Goal: Navigation & Orientation: Find specific page/section

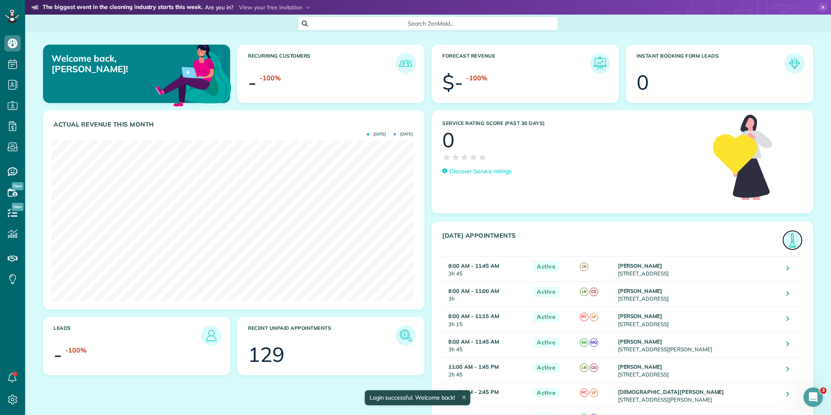
click at [788, 242] on img at bounding box center [792, 240] width 19 height 19
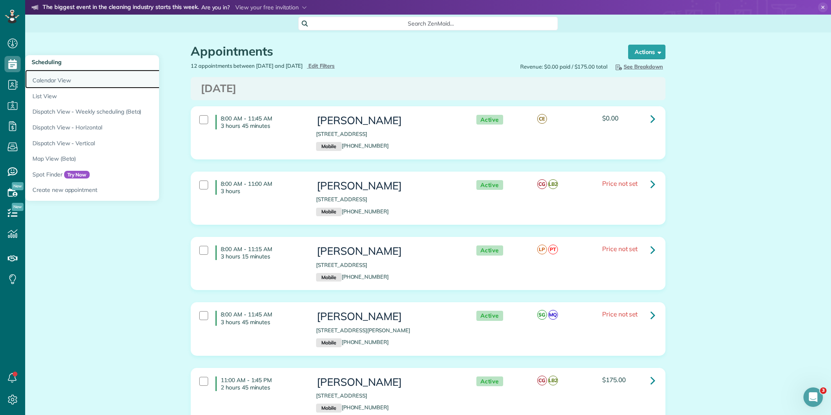
click at [52, 80] on link "Calendar View" at bounding box center [126, 79] width 203 height 19
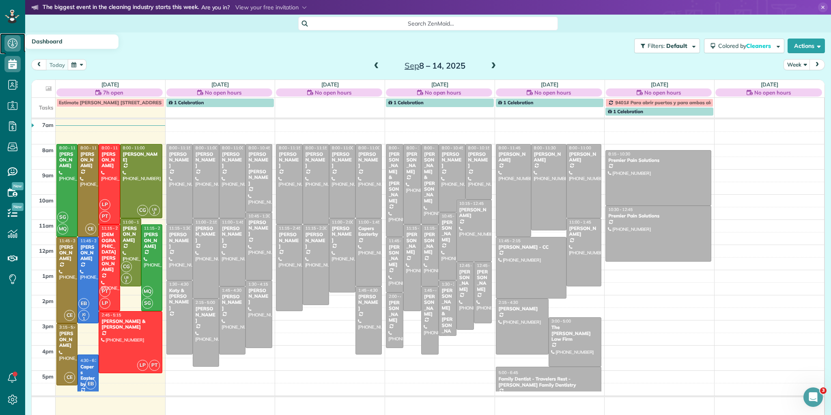
click at [13, 46] on icon at bounding box center [12, 43] width 16 height 16
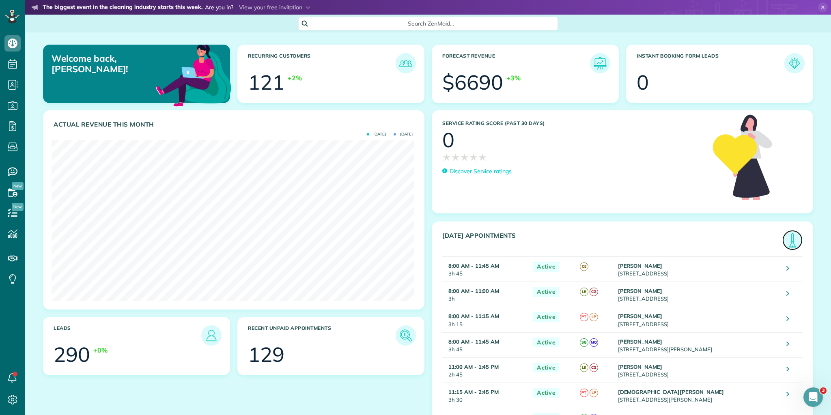
click at [790, 245] on img at bounding box center [792, 240] width 19 height 19
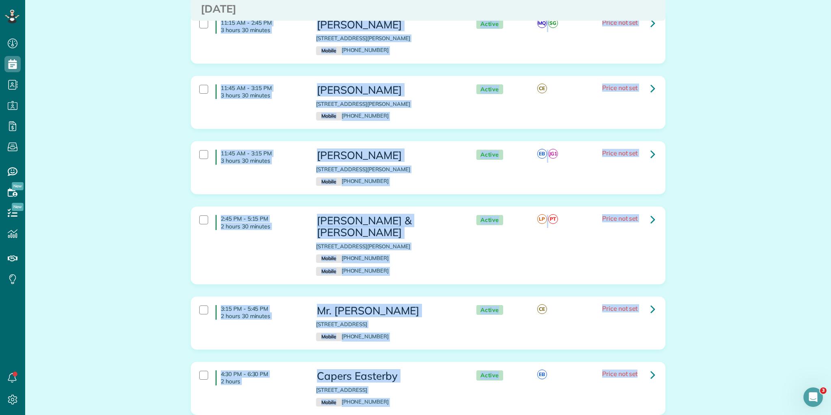
scroll to position [544, 0]
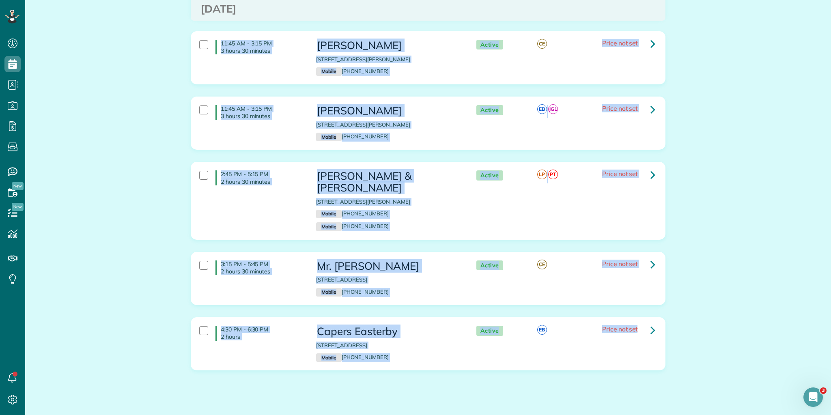
drag, startPoint x: 218, startPoint y: 116, endPoint x: 720, endPoint y: 356, distance: 556.4
click at [793, 414] on html "Dashboard Scheduling Calendar View List View Dispatch View - Weekly scheduling …" at bounding box center [415, 207] width 831 height 415
copy div "8:00 AM - 11:45 AM 3 hours 45 minutes [PERSON_NAME] [STREET_ADDRESS] Mobile [PH…"
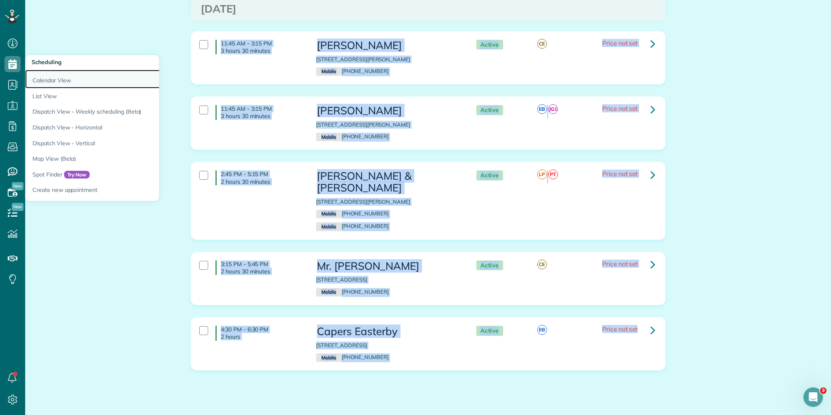
click at [51, 77] on link "Calendar View" at bounding box center [126, 79] width 203 height 19
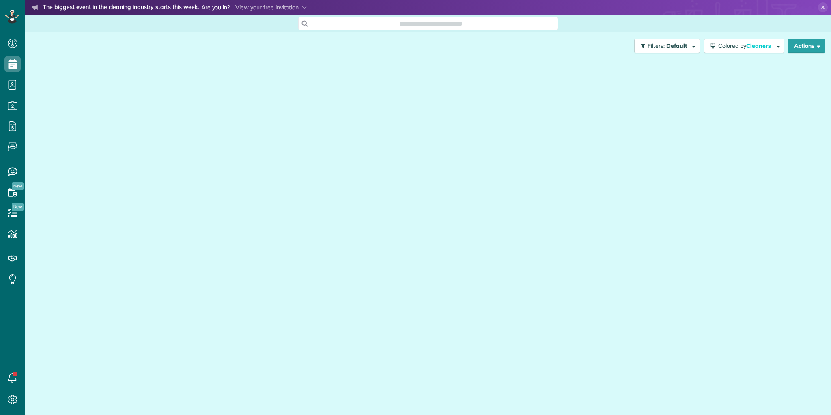
scroll to position [4, 4]
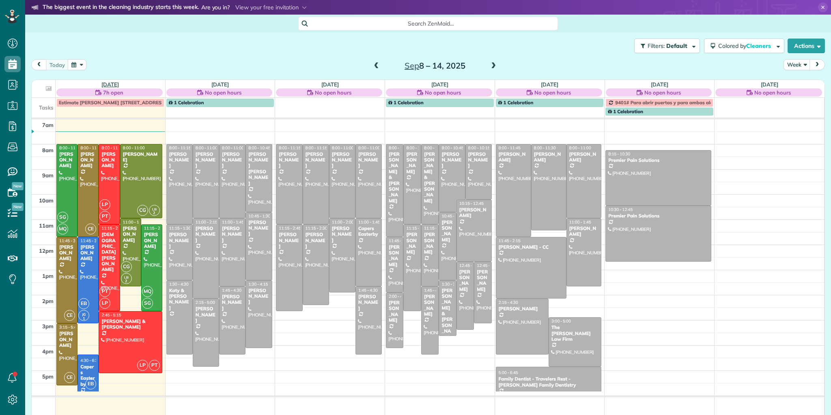
click at [111, 83] on link "[DATE]" at bounding box center [109, 84] width 17 height 6
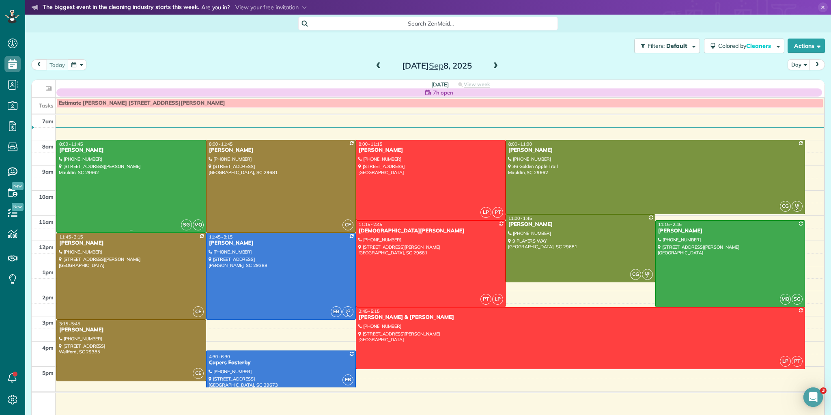
scroll to position [0, 0]
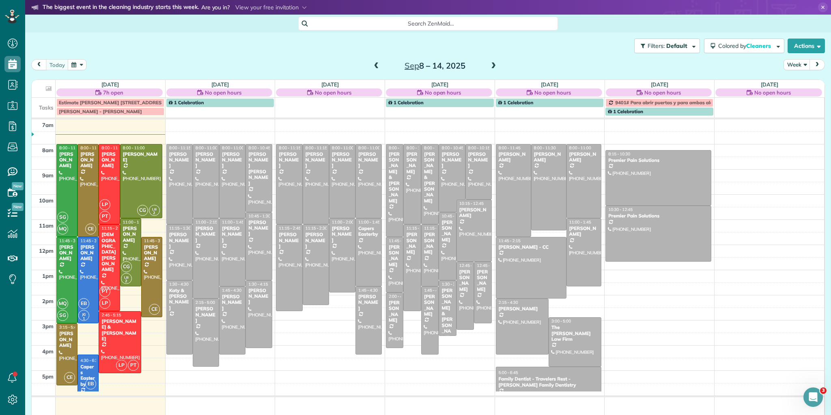
click at [113, 61] on div "[DATE] Week [DATE] – [DATE]" at bounding box center [427, 66] width 793 height 15
click at [105, 84] on link "[DATE]" at bounding box center [109, 84] width 17 height 6
